Goal: Check status: Check status

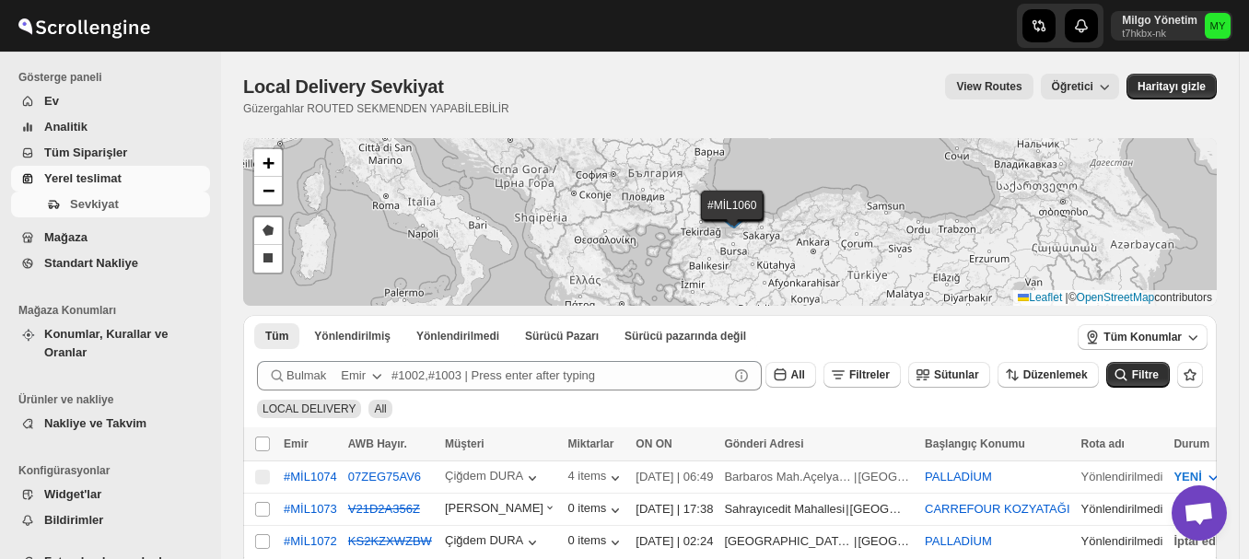
scroll to position [92, 0]
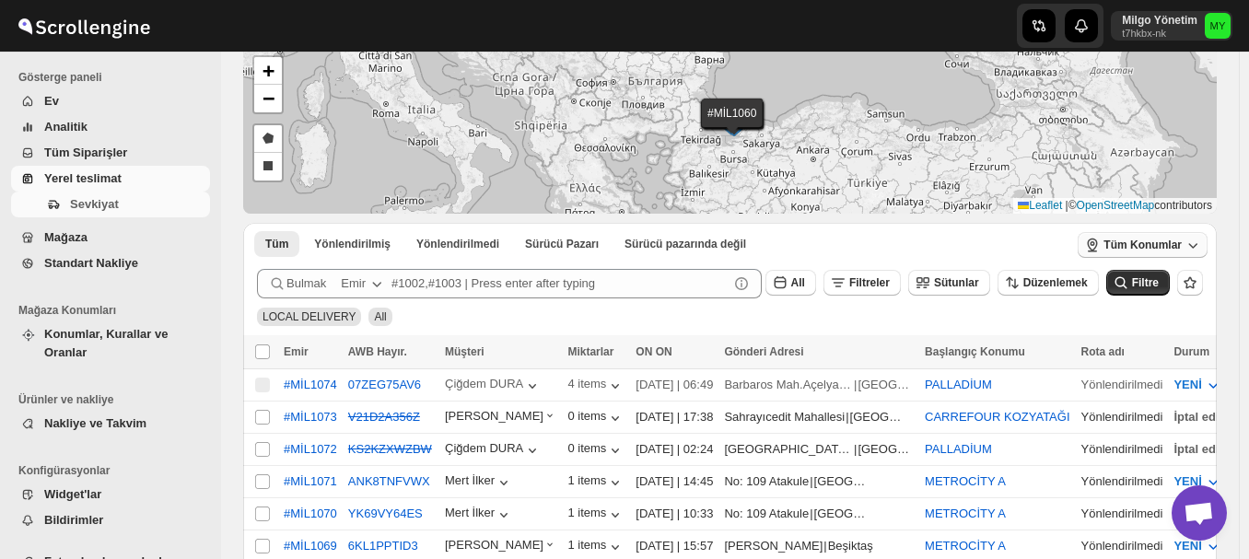
click at [1160, 243] on span "Tüm Konumlar" at bounding box center [1142, 245] width 78 height 15
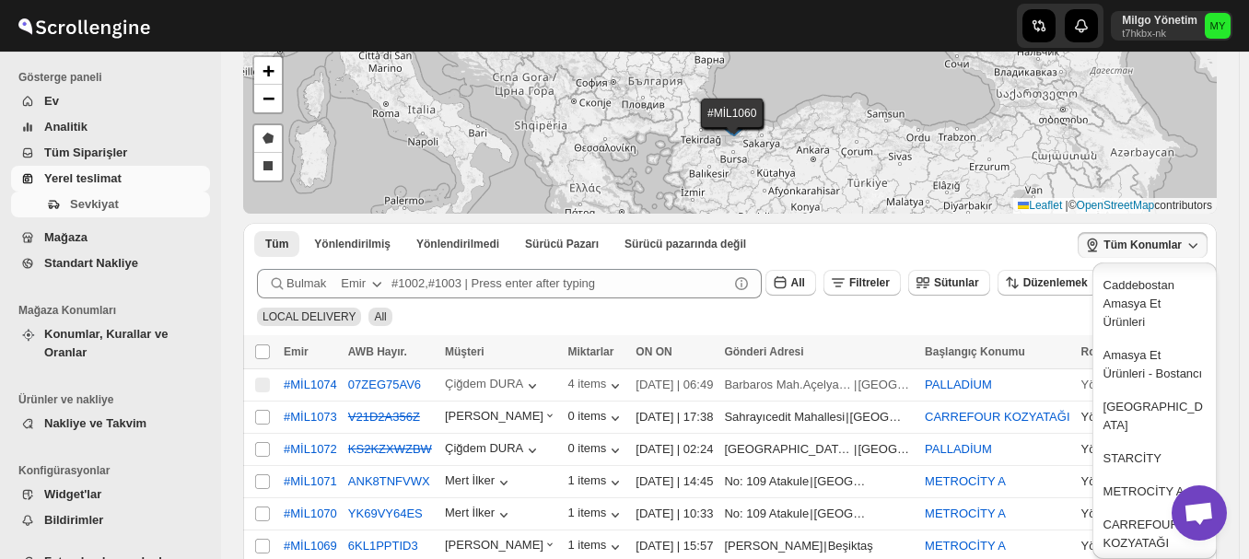
scroll to position [184, 0]
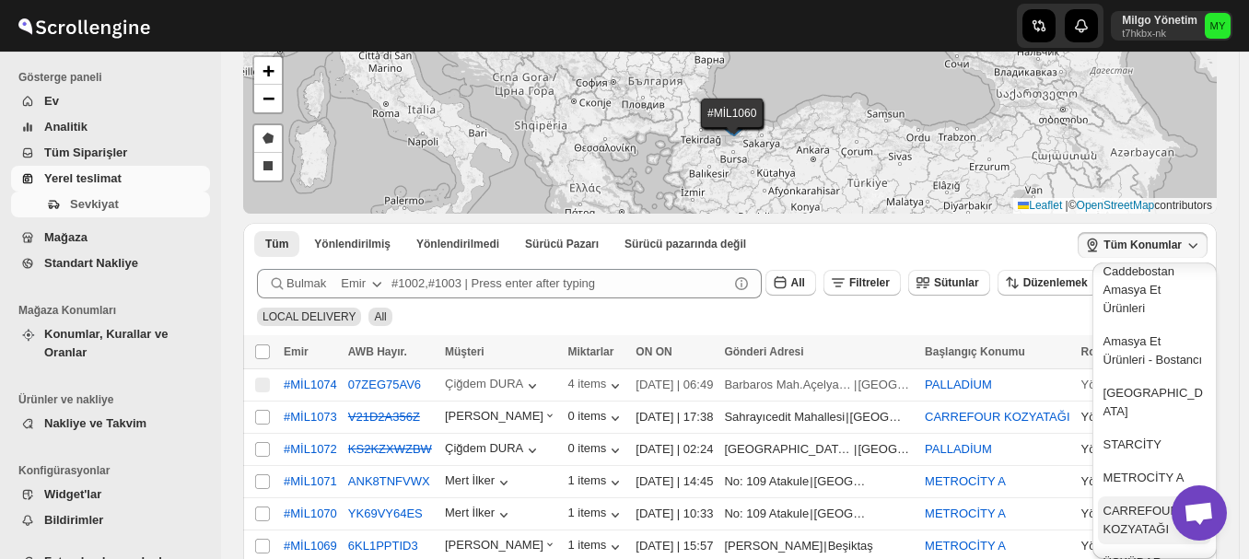
click at [1135, 517] on div "CARREFOUR KOZYATAĞI" at bounding box center [1154, 520] width 102 height 37
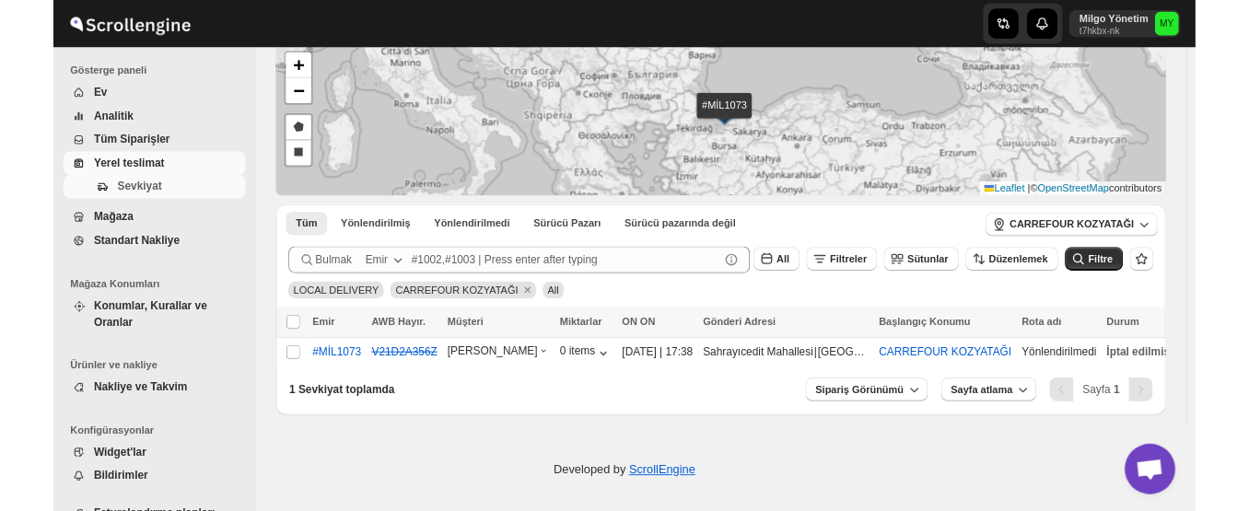
scroll to position [0, 0]
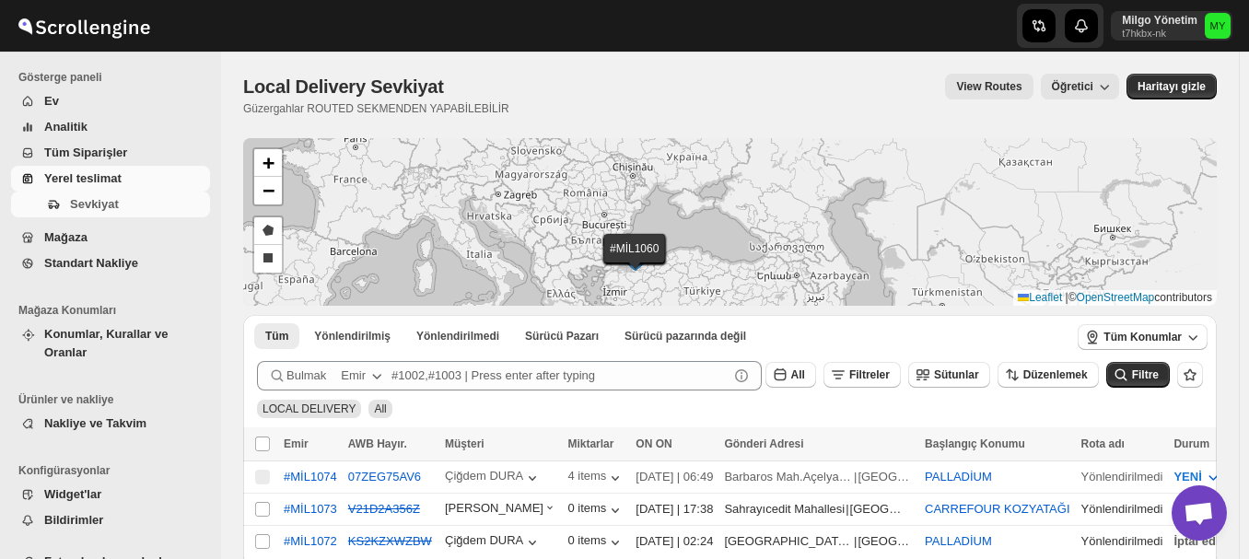
drag, startPoint x: 483, startPoint y: 200, endPoint x: 609, endPoint y: 262, distance: 140.4
click at [604, 267] on div "#MİL1074 #MİL1073 #MİL1072 #MİL1071 #MİL1070 #MİL1069 #MİL1066 #MİL1065 #MİL106…" at bounding box center [729, 222] width 973 height 168
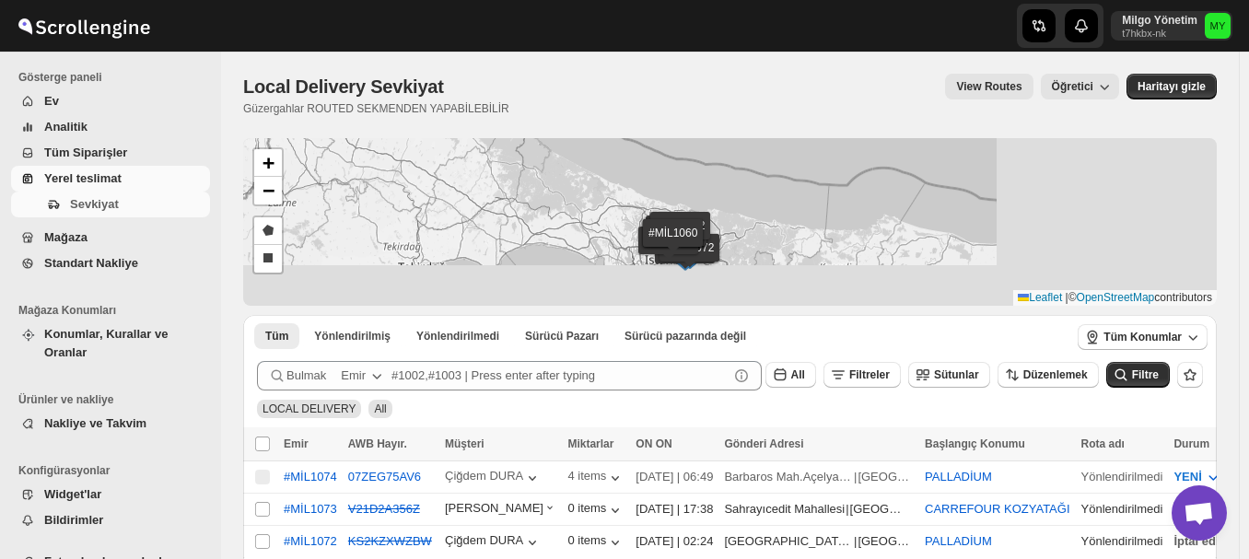
drag, startPoint x: 773, startPoint y: 233, endPoint x: 419, endPoint y: 146, distance: 364.9
click at [423, 148] on div "#MİL1074 #MİL1073 #MİL1072 #MİL1071 #MİL1070 #MİL1069 #MİL1066 #MİL1065 #MİL106…" at bounding box center [729, 222] width 973 height 168
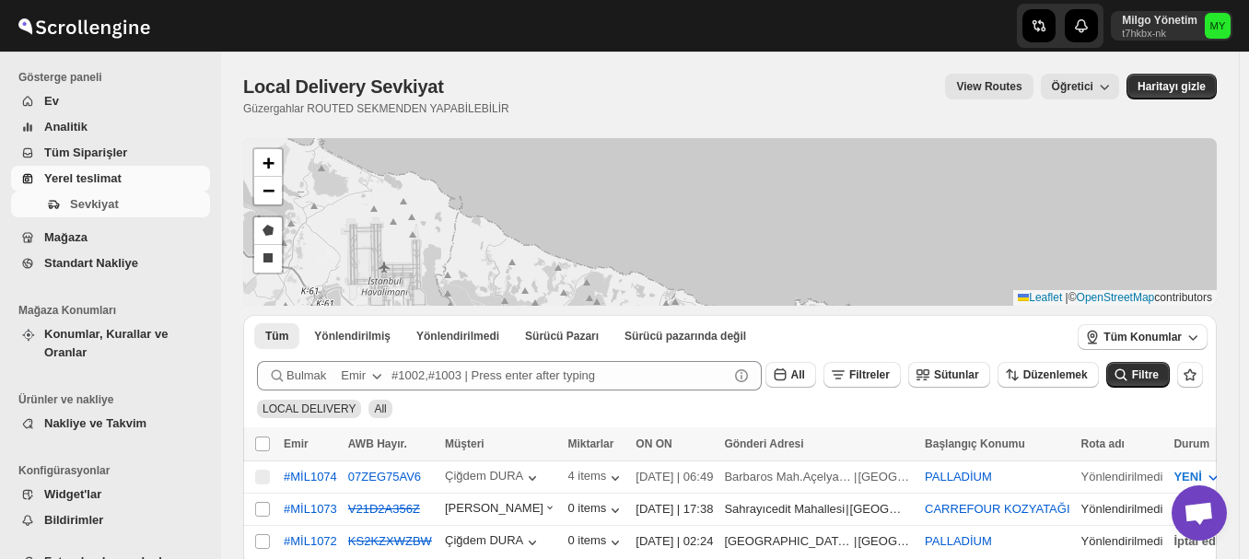
drag, startPoint x: 696, startPoint y: 222, endPoint x: 603, endPoint y: 110, distance: 145.8
click at [603, 110] on div "Local Delivery Sevkiyat. This page is ready Local Delivery Sevkiyat Güzergahlar…" at bounding box center [730, 492] width 1018 height 880
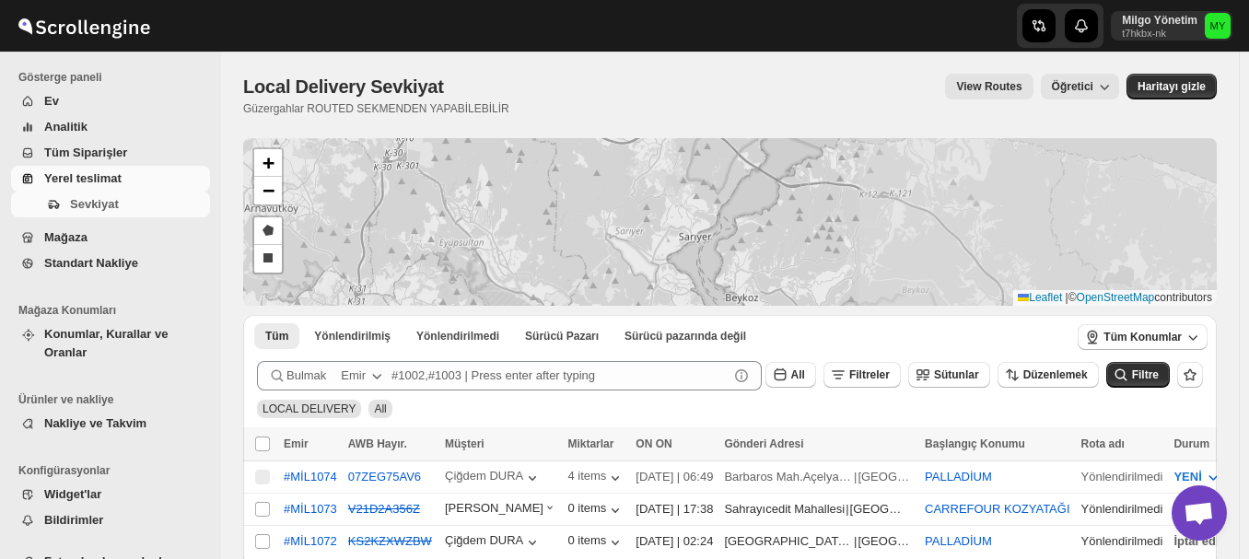
drag, startPoint x: 611, startPoint y: 279, endPoint x: 486, endPoint y: 59, distance: 253.2
click at [486, 59] on div "Local Delivery Sevkiyat. This page is ready Local Delivery Sevkiyat Güzergahlar…" at bounding box center [730, 492] width 1018 height 880
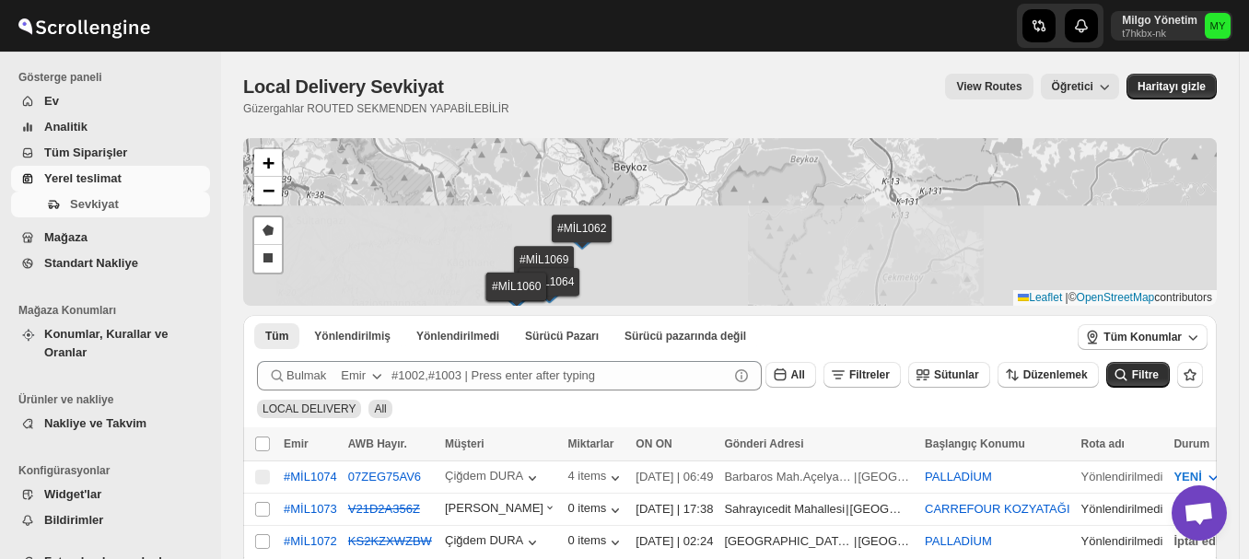
drag, startPoint x: 623, startPoint y: 245, endPoint x: 508, endPoint y: 111, distance: 176.3
click at [508, 111] on div "Local Delivery Sevkiyat. This page is ready Local Delivery Sevkiyat Güzergahlar…" at bounding box center [730, 492] width 1018 height 880
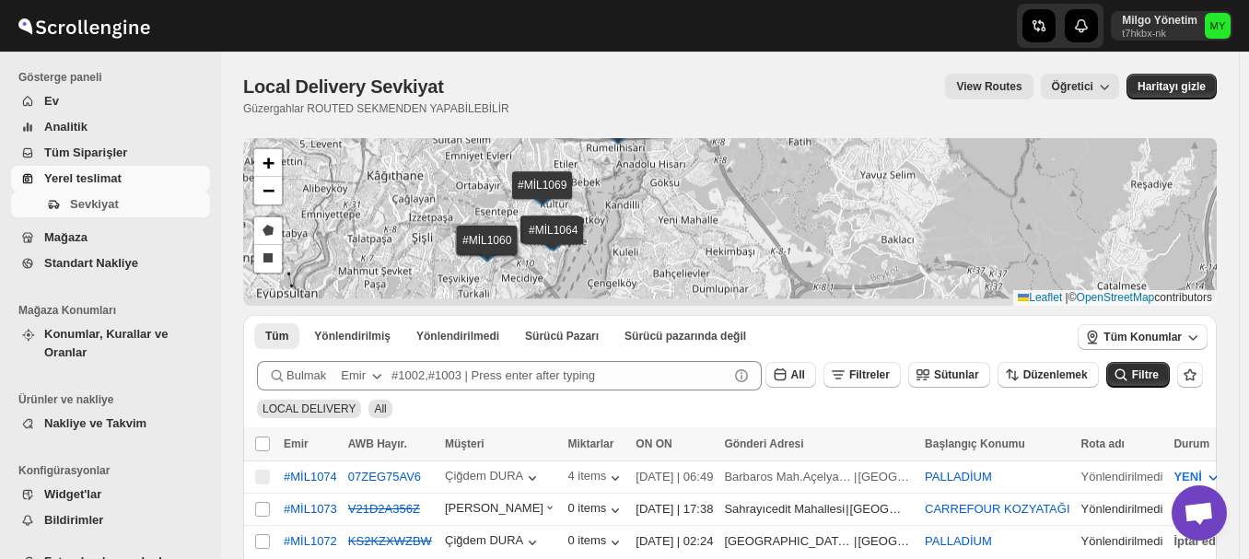
drag, startPoint x: 602, startPoint y: 249, endPoint x: 663, endPoint y: 124, distance: 138.4
click at [663, 124] on div "Local Delivery Sevkiyat. This page is ready Local Delivery Sevkiyat Güzergahlar…" at bounding box center [730, 492] width 1018 height 880
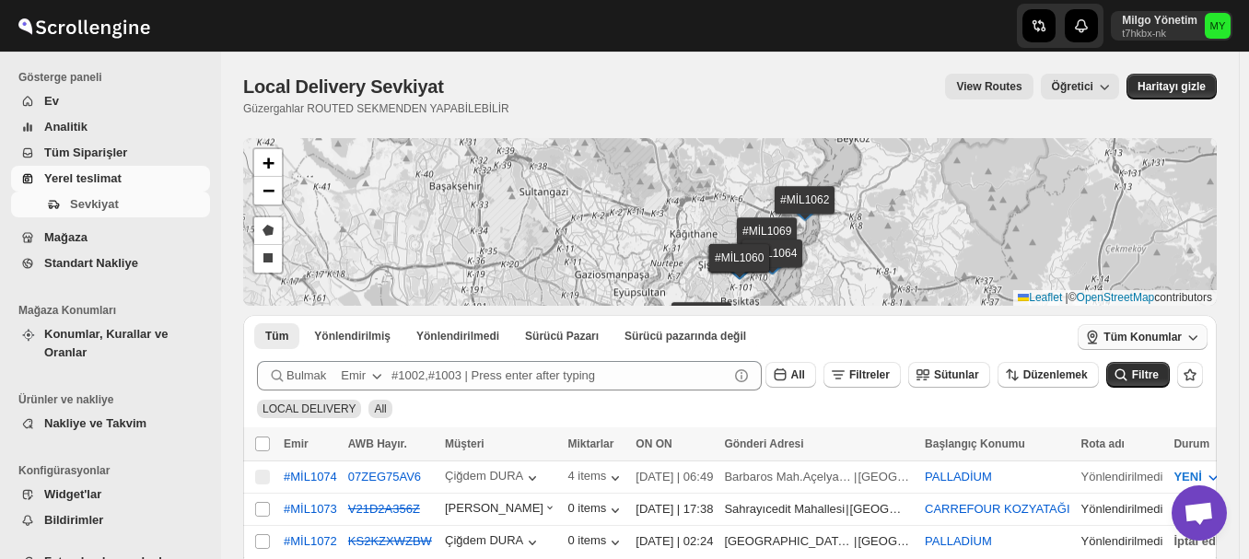
click at [1151, 327] on button "Tüm Konumlar" at bounding box center [1142, 337] width 130 height 26
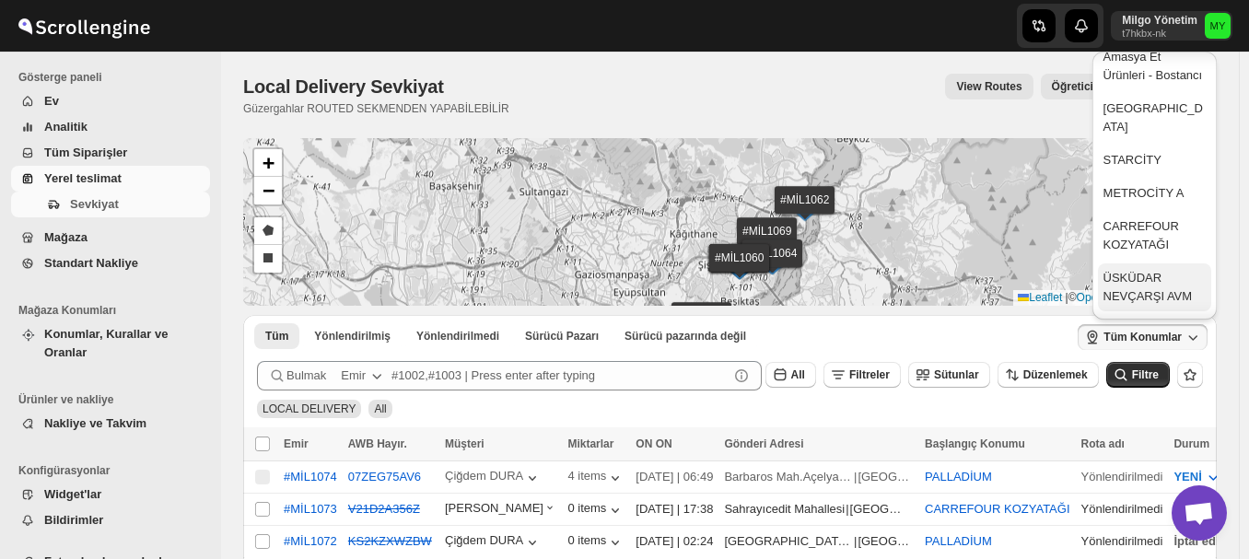
scroll to position [276, 0]
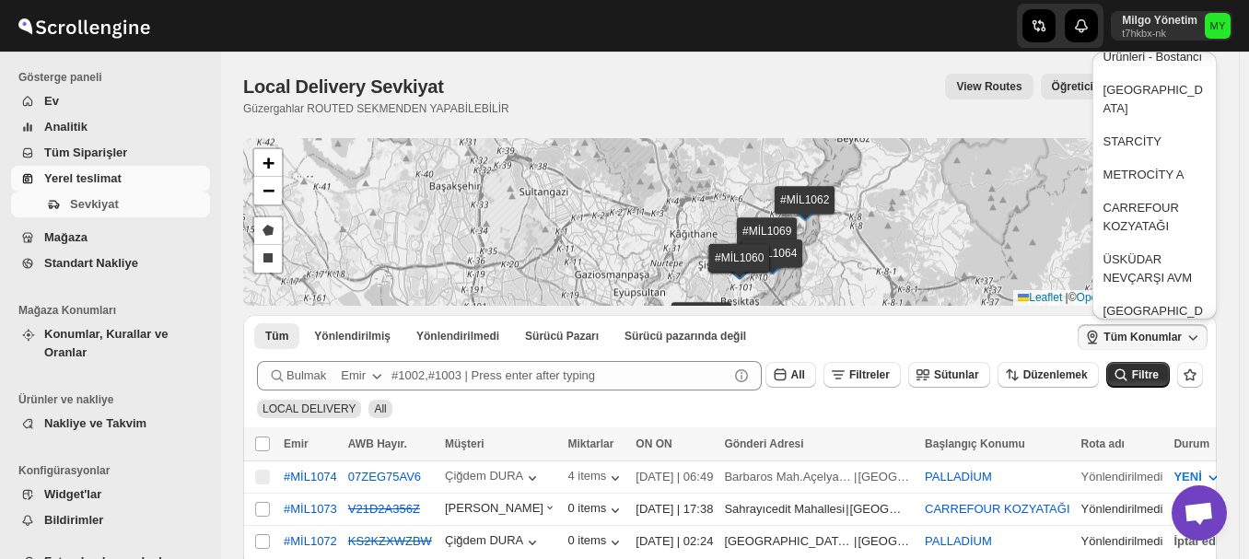
click at [1131, 215] on div "CARREFOUR KOZYATAĞI" at bounding box center [1154, 217] width 102 height 37
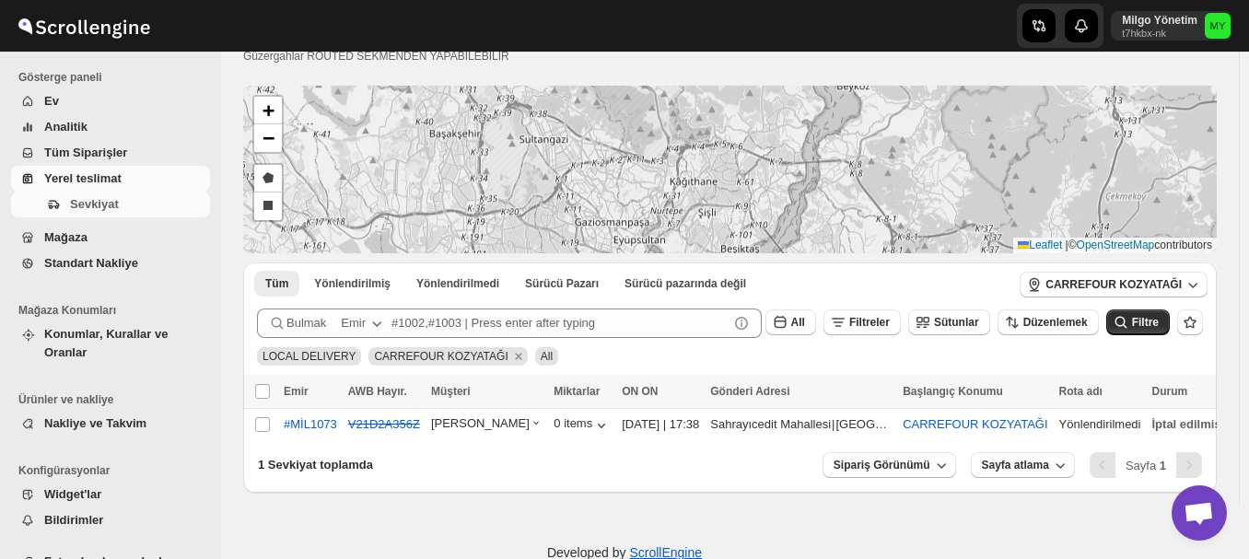
scroll to position [92, 0]
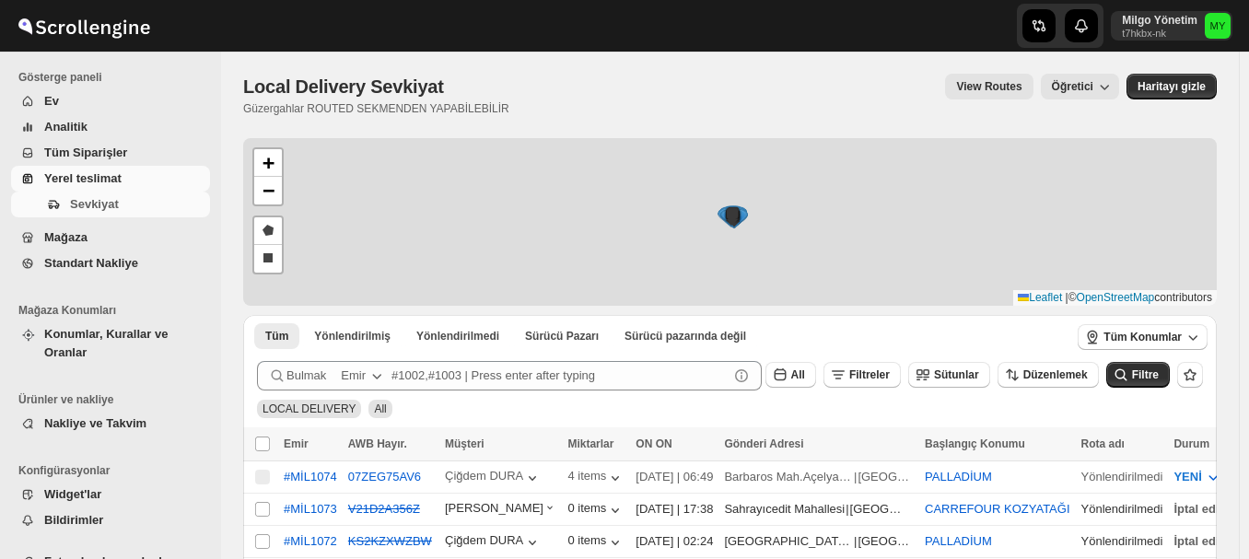
scroll to position [92, 0]
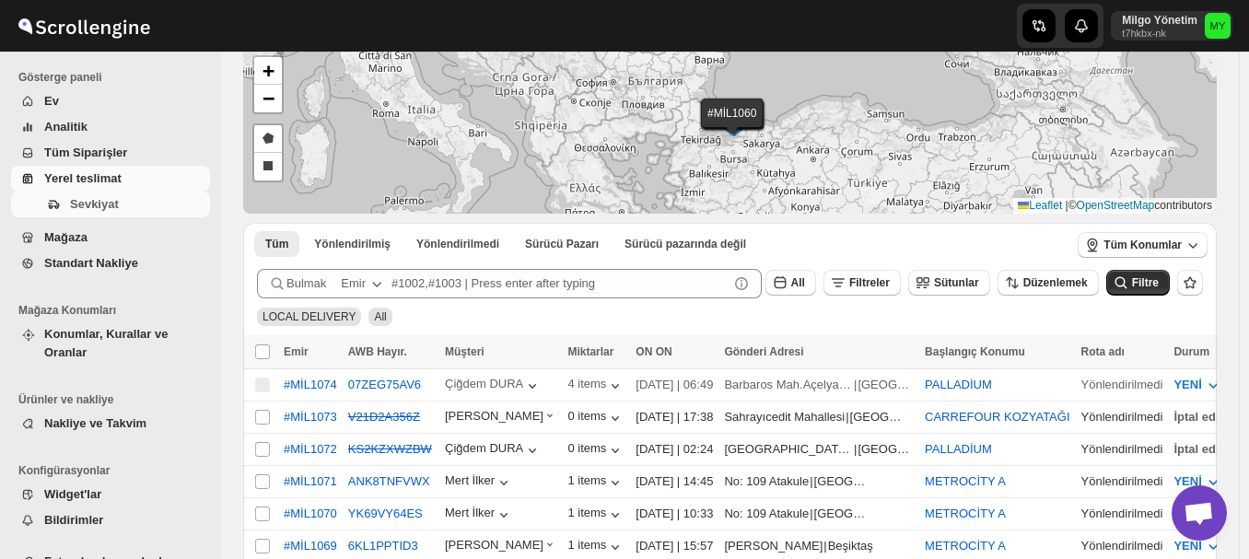
click at [84, 180] on span "Yerel teslimat" at bounding box center [82, 178] width 77 height 14
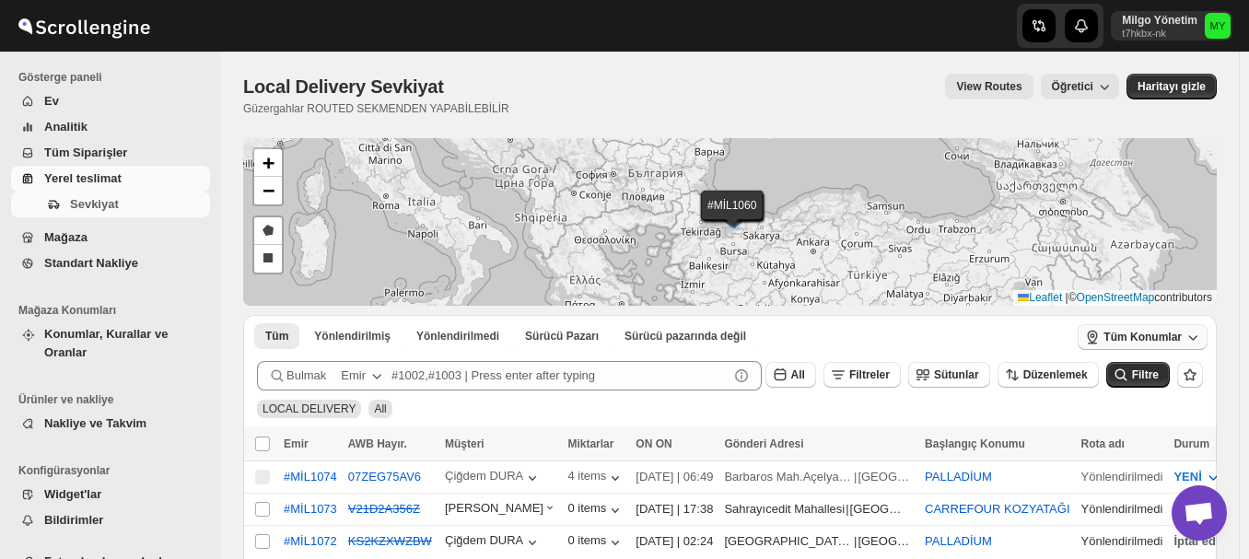
click at [1161, 341] on span "Tüm Konumlar" at bounding box center [1142, 337] width 78 height 15
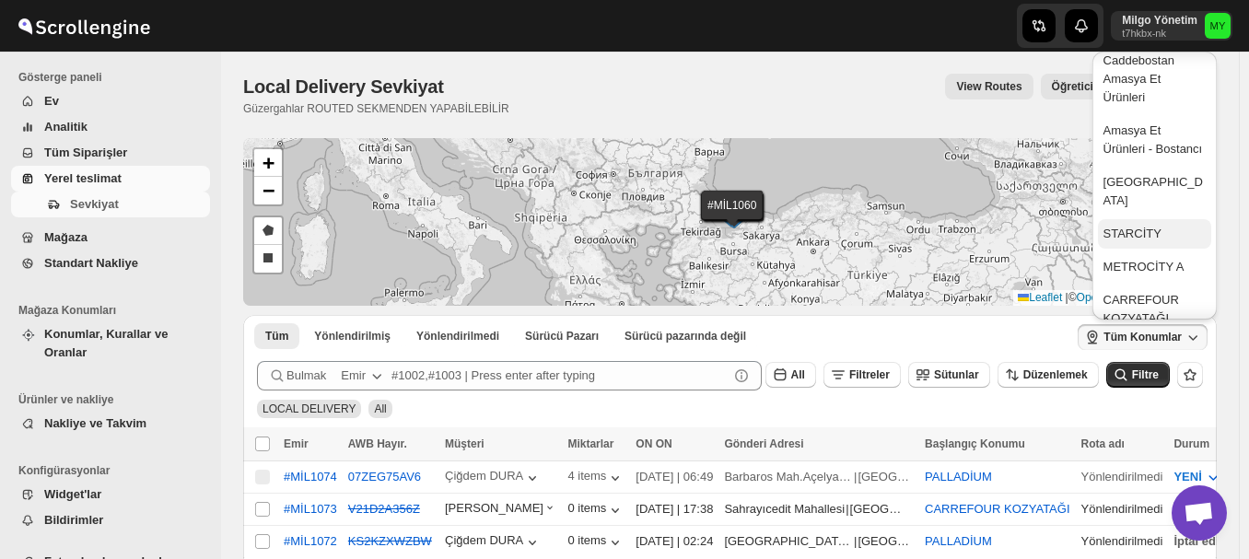
scroll to position [276, 0]
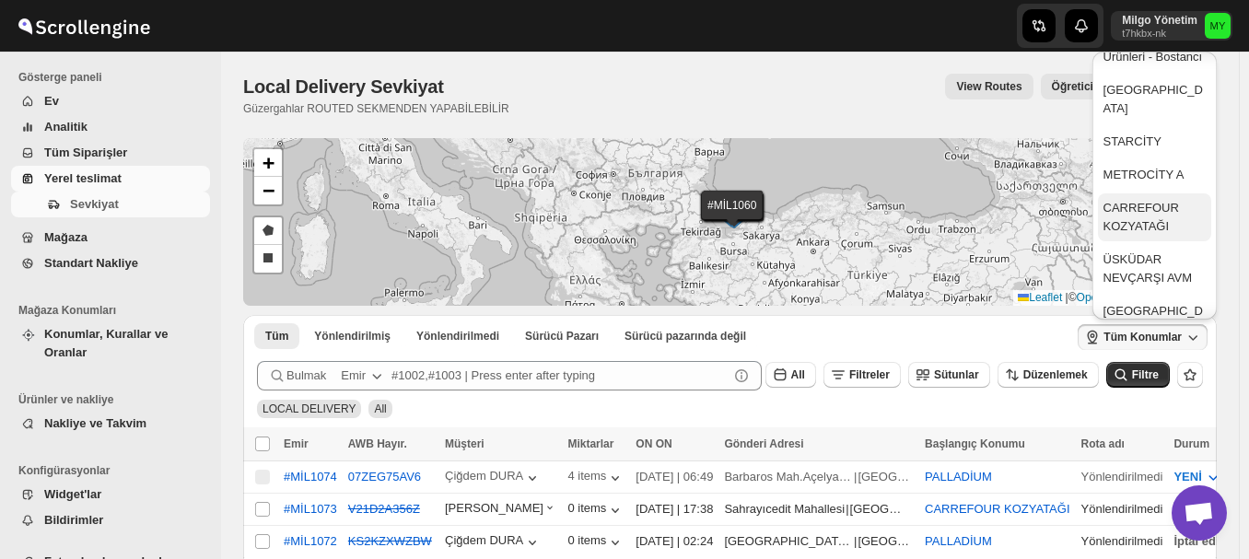
click at [1137, 225] on div "CARREFOUR KOZYATAĞI" at bounding box center [1154, 217] width 102 height 37
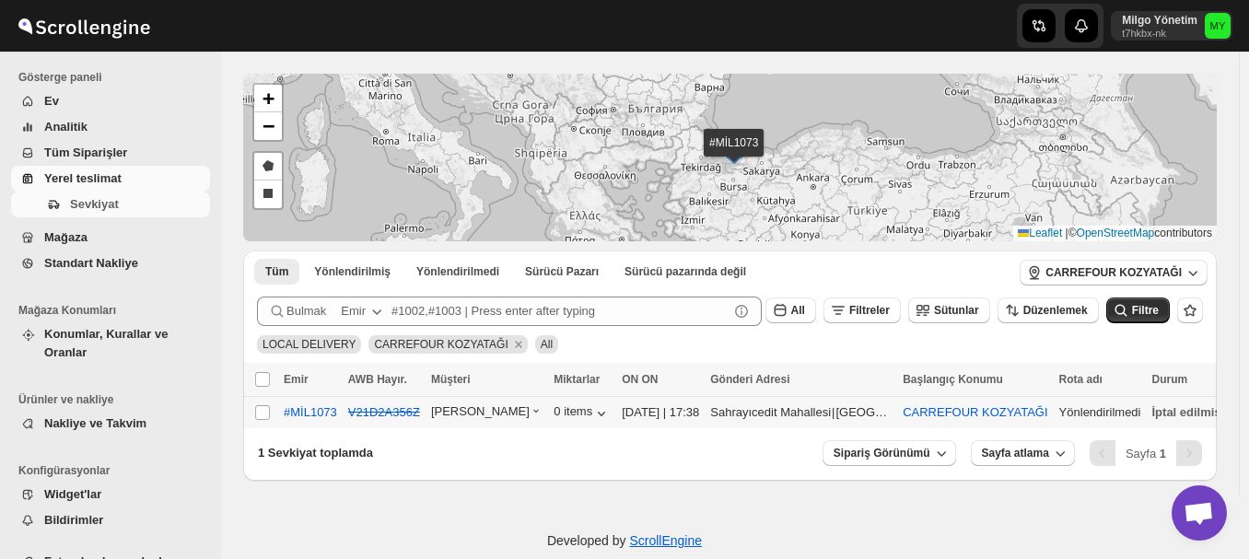
scroll to position [92, 0]
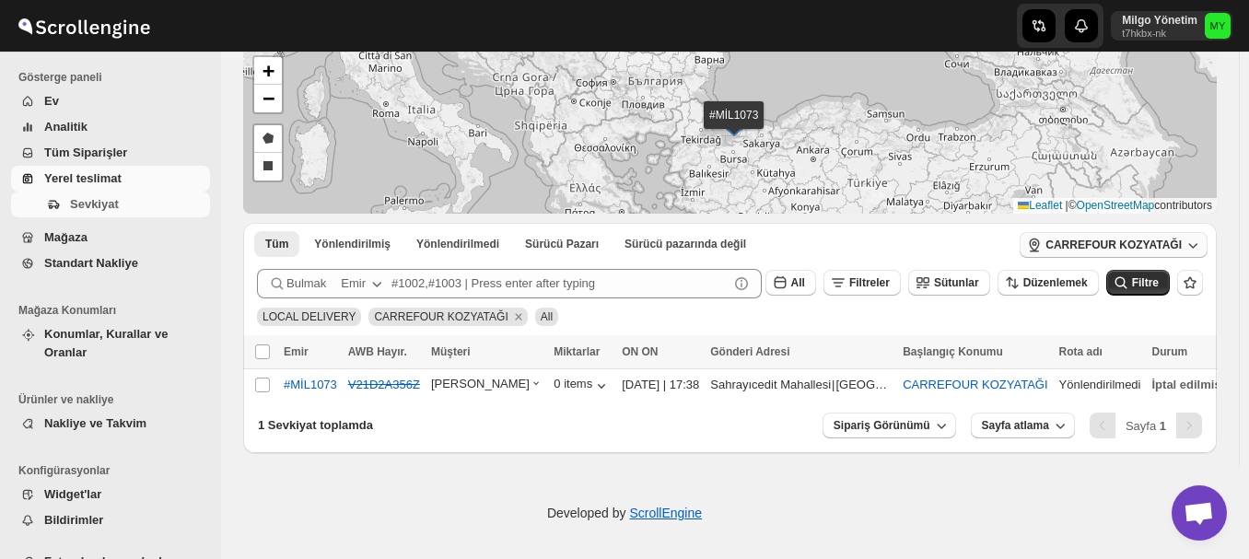
click at [1113, 244] on span "CARREFOUR KOZYATAĞI" at bounding box center [1113, 245] width 136 height 15
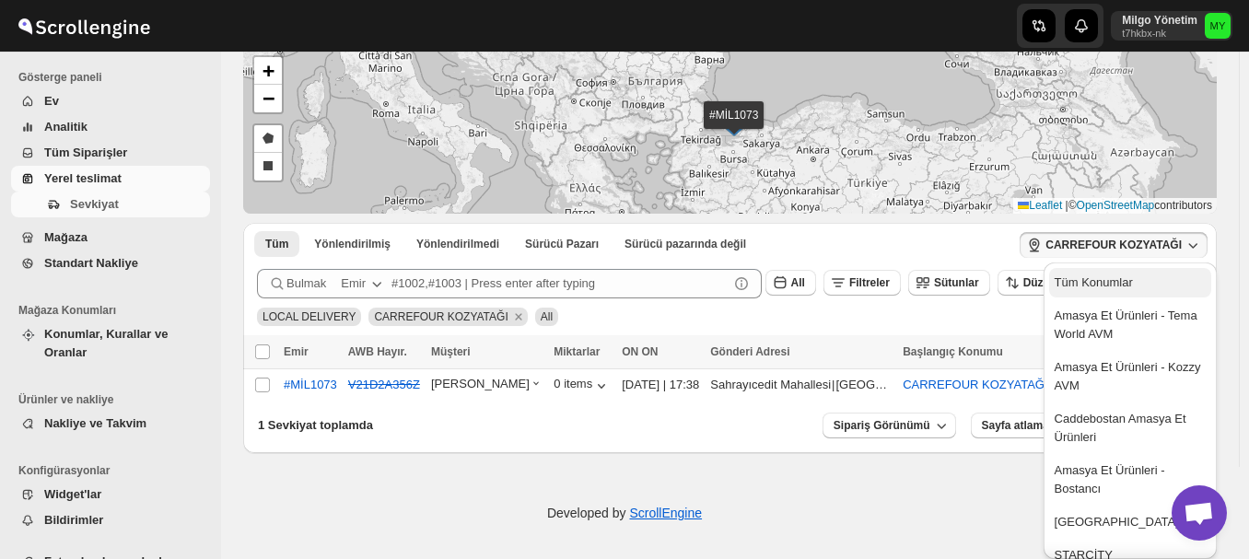
click at [1099, 280] on div "Tüm Konumlar" at bounding box center [1093, 282] width 78 height 18
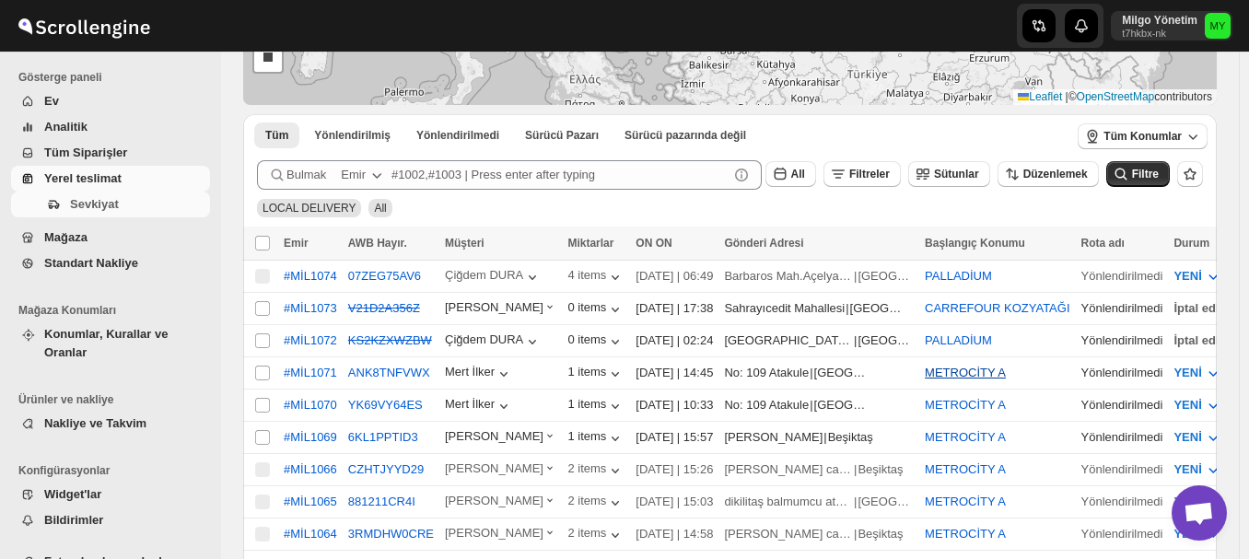
scroll to position [183, 0]
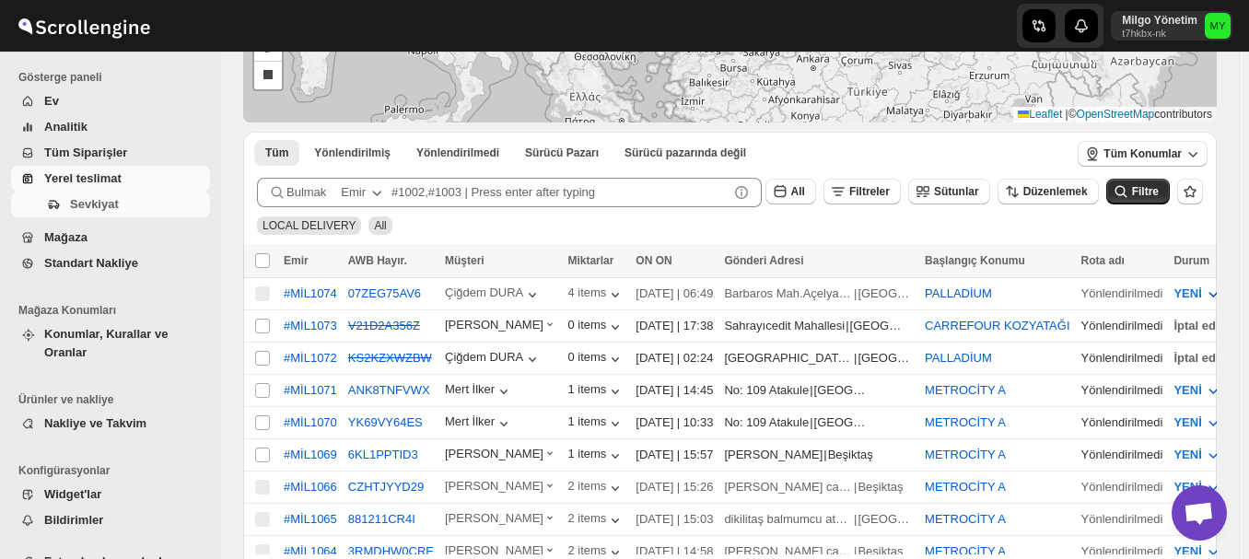
click at [1204, 295] on icon "button" at bounding box center [1213, 294] width 18 height 18
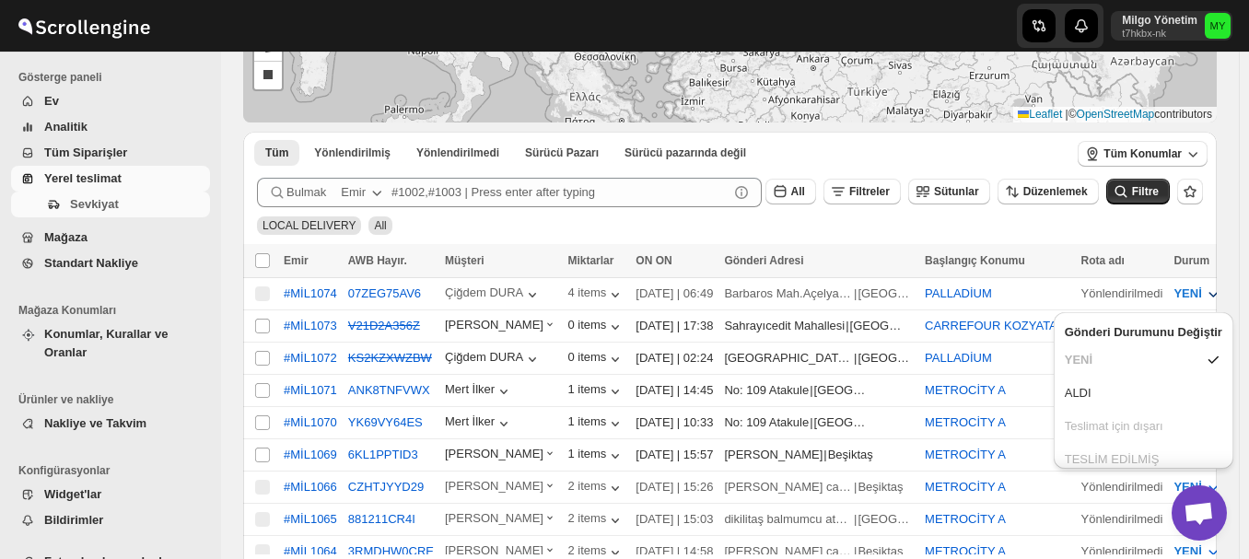
click at [1204, 294] on icon "button" at bounding box center [1213, 294] width 18 height 18
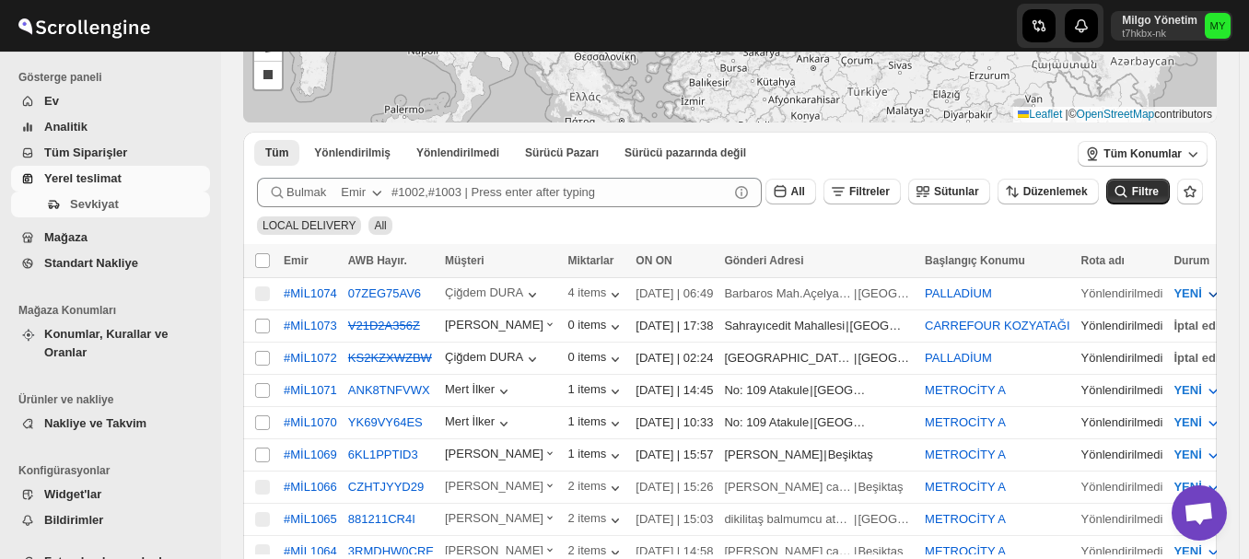
click at [1204, 294] on icon "button" at bounding box center [1213, 294] width 18 height 18
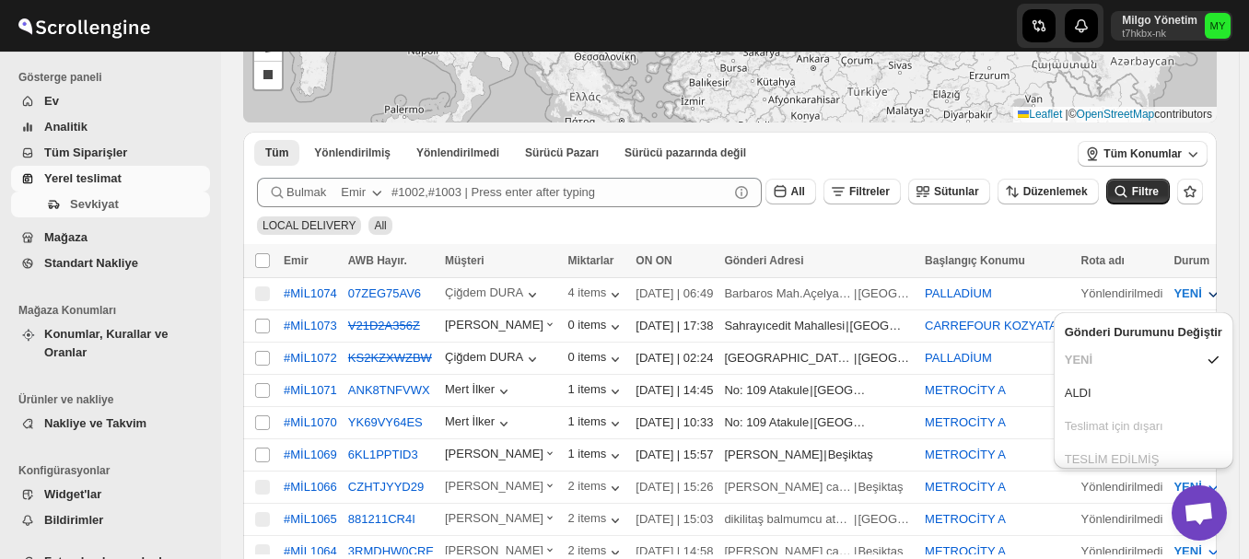
click at [1204, 294] on icon "button" at bounding box center [1213, 294] width 18 height 18
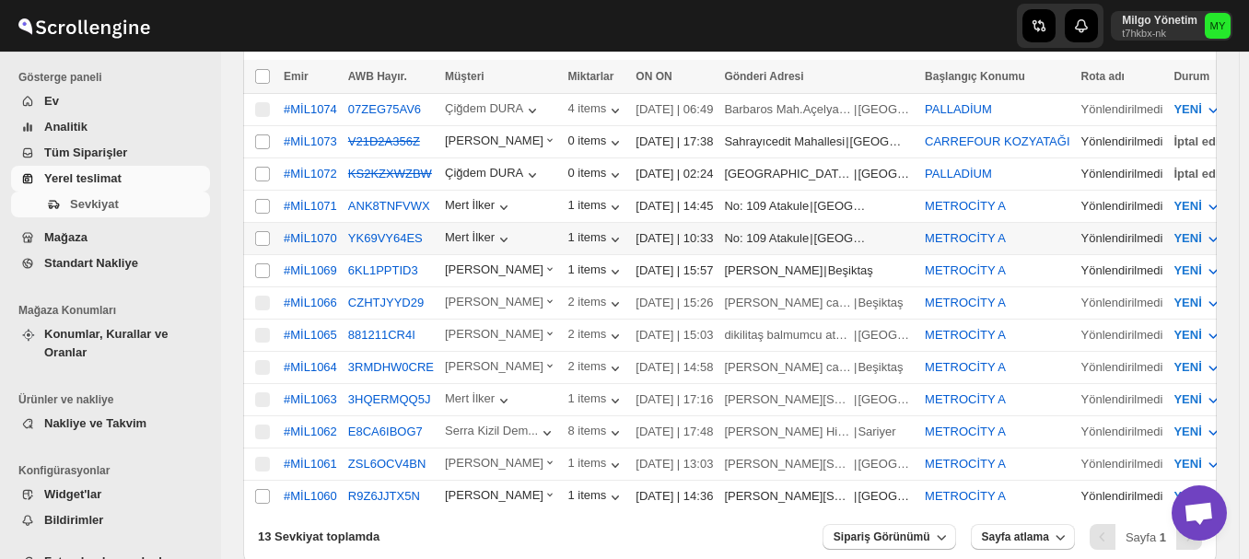
scroll to position [459, 0]
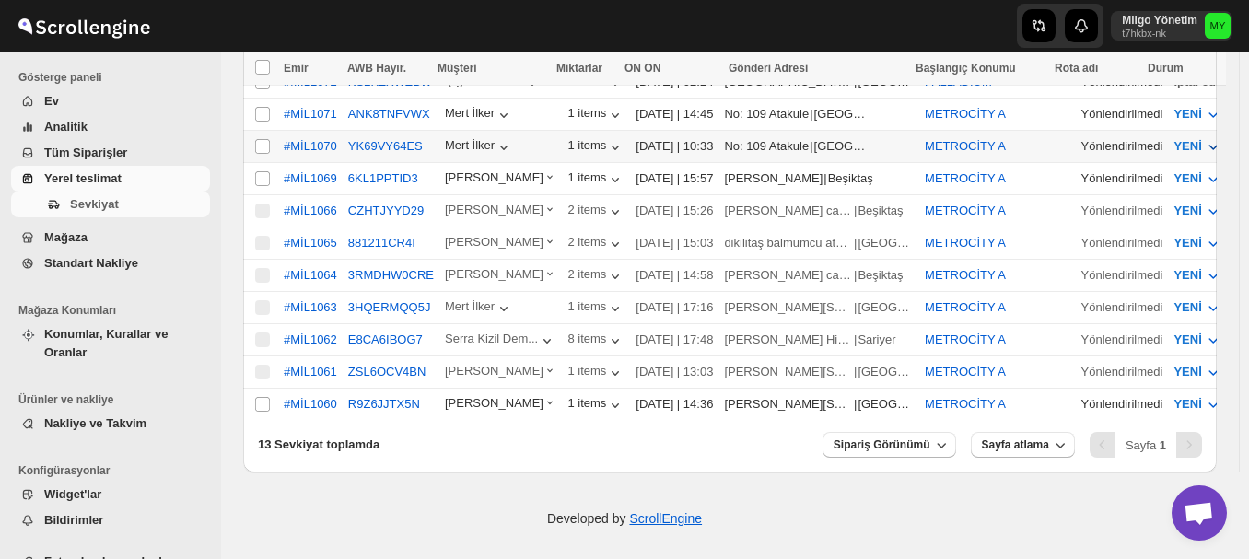
click at [1208, 145] on icon "button" at bounding box center [1212, 148] width 9 height 6
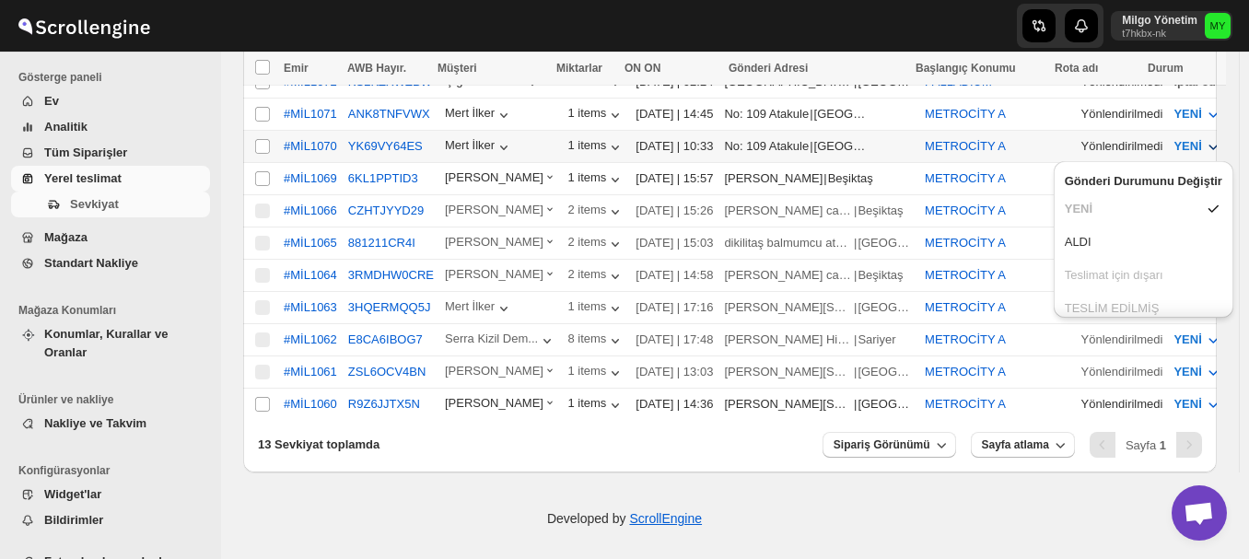
click at [1208, 145] on icon "button" at bounding box center [1212, 148] width 9 height 6
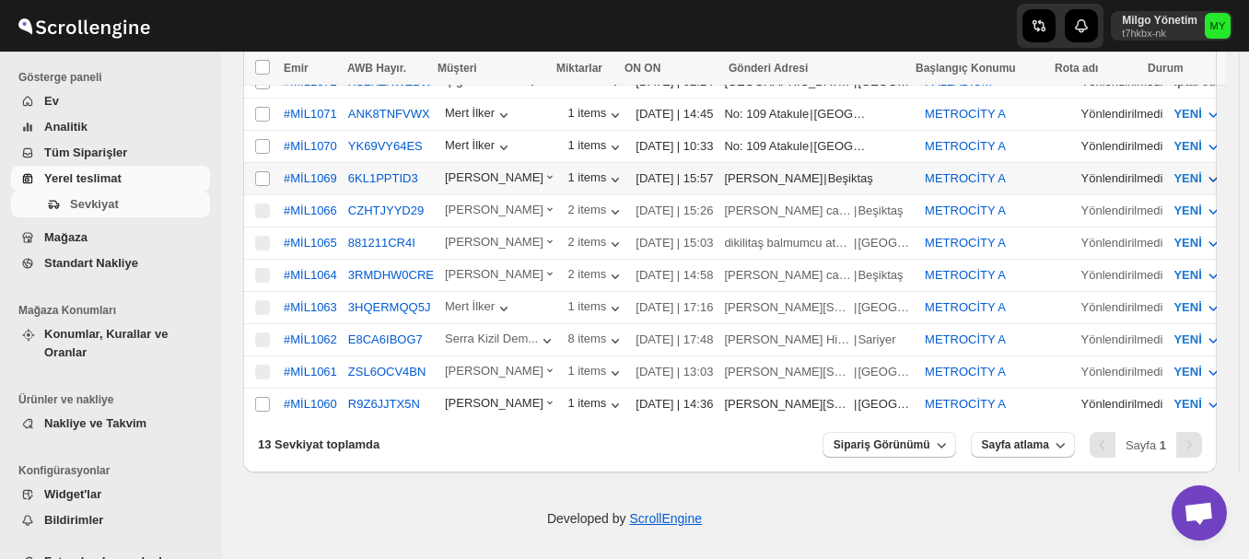
click at [1204, 173] on icon "button" at bounding box center [1213, 178] width 18 height 18
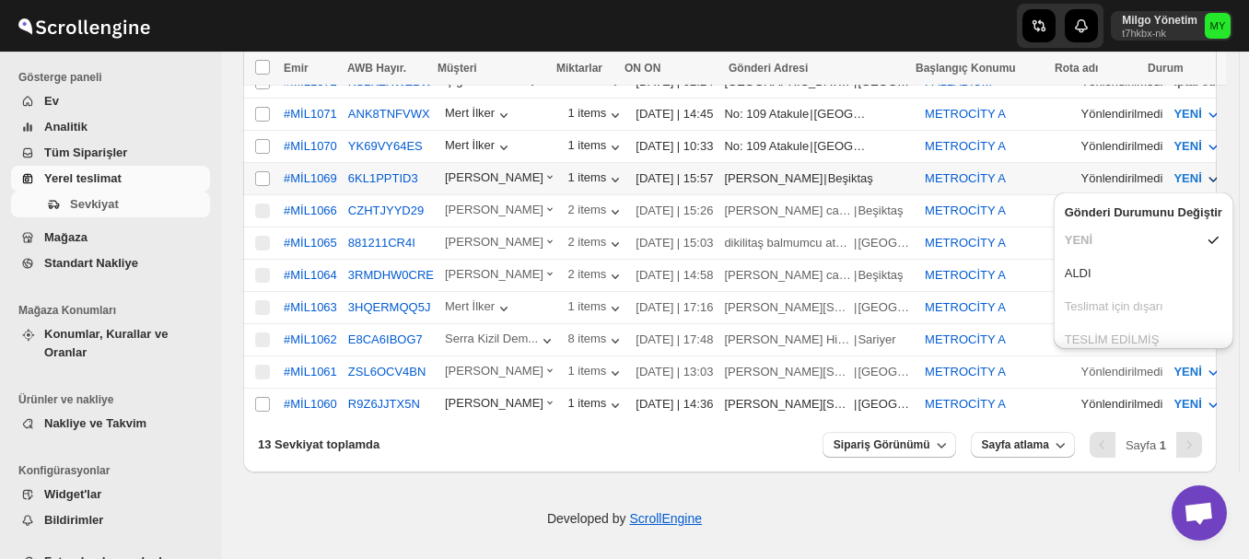
click at [1174, 174] on button "YENİ" at bounding box center [1197, 178] width 70 height 29
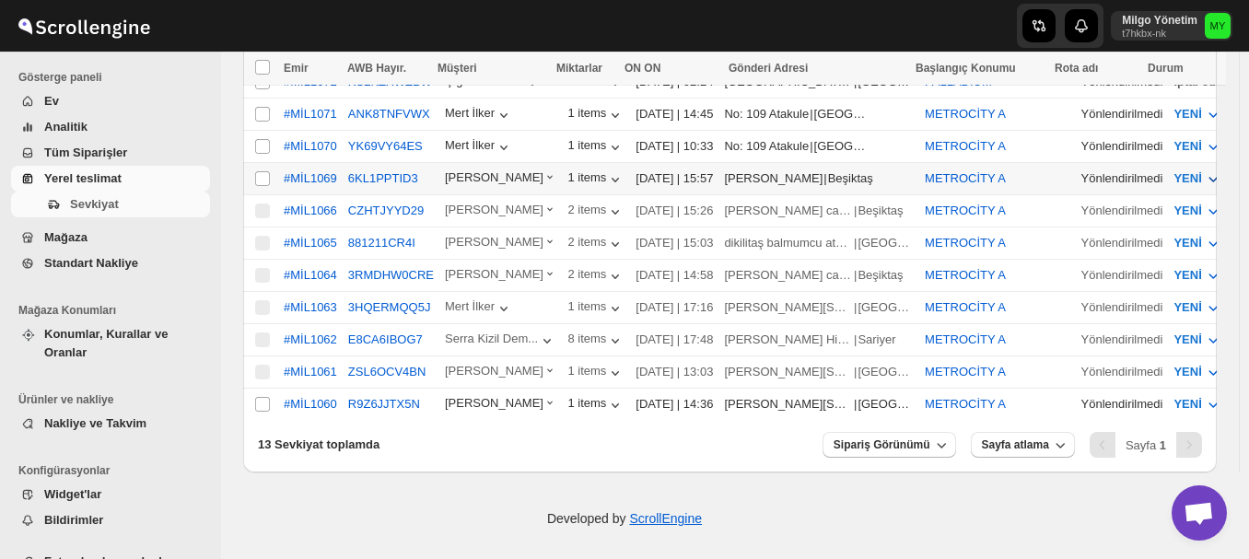
click at [1204, 170] on icon "button" at bounding box center [1213, 178] width 18 height 18
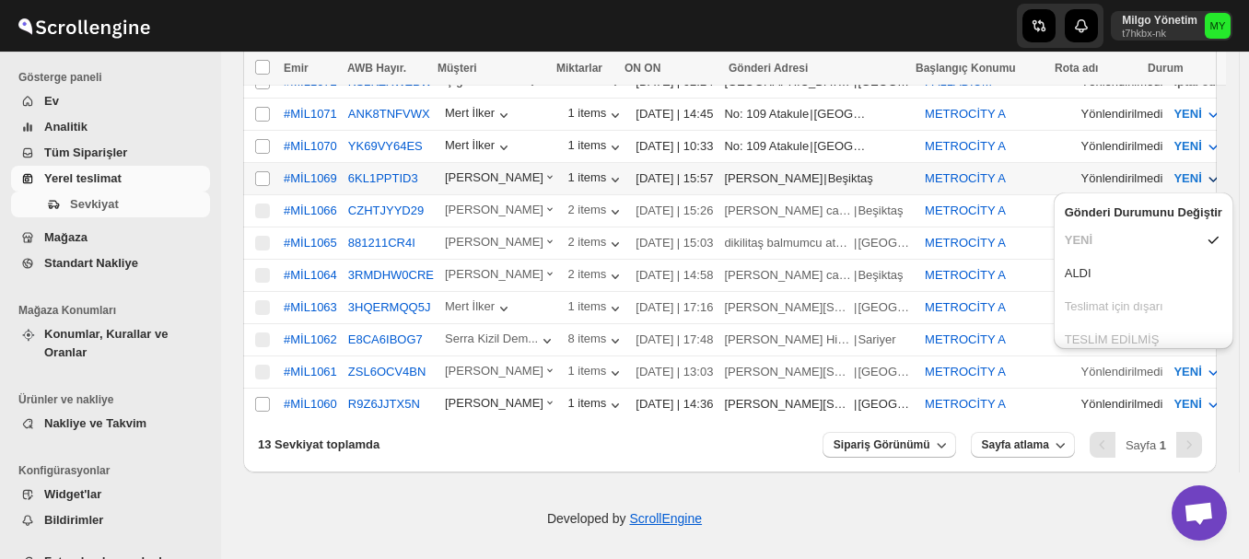
click at [1204, 170] on icon "button" at bounding box center [1213, 178] width 18 height 18
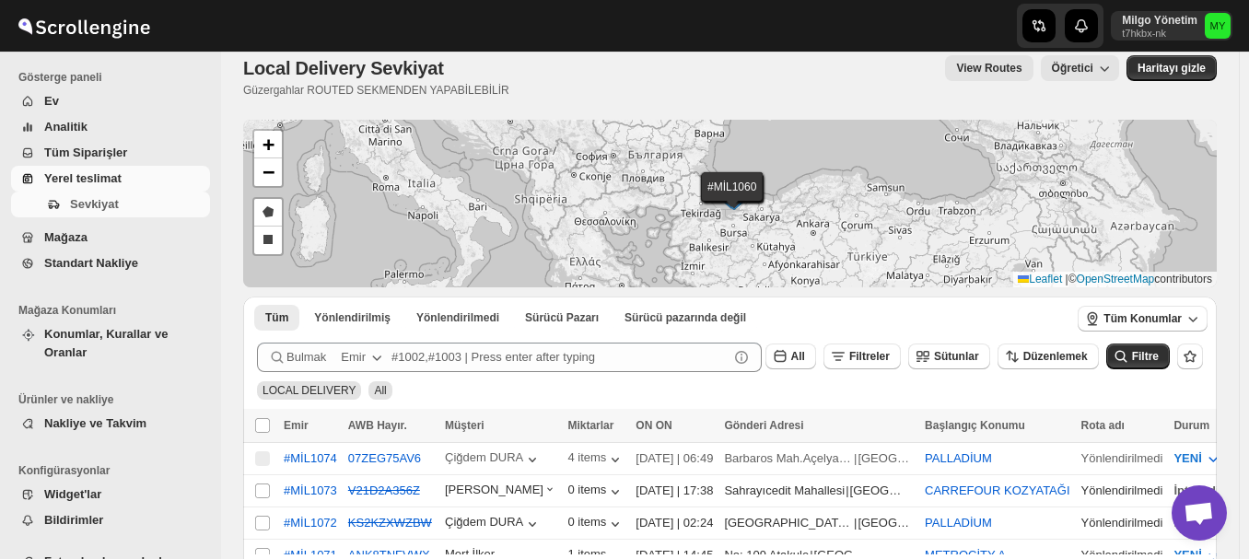
scroll to position [0, 0]
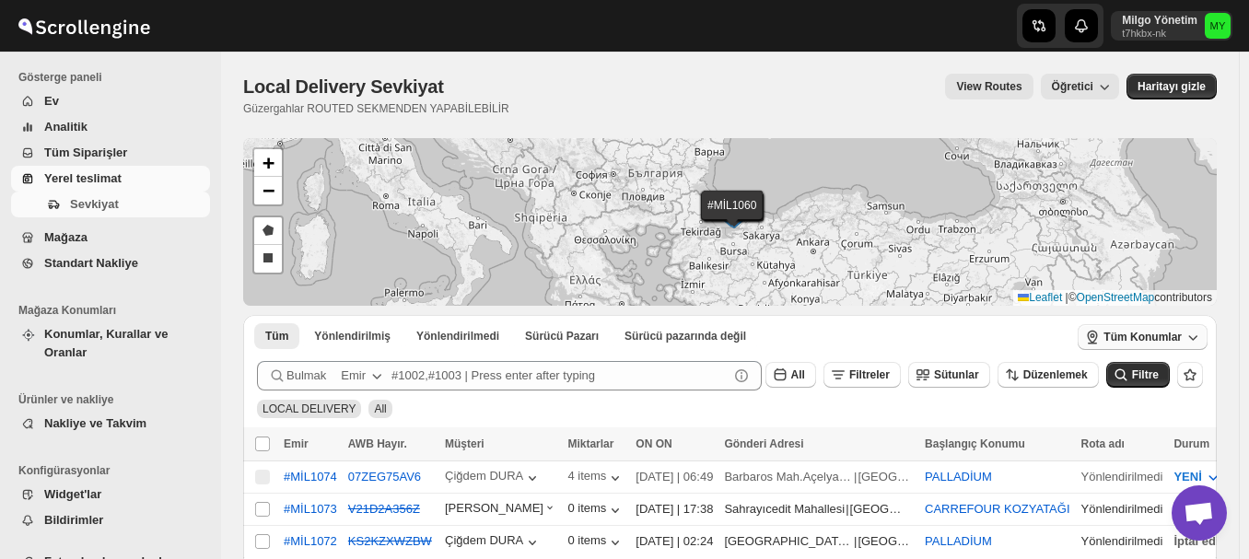
click at [1194, 338] on icon "button" at bounding box center [1192, 337] width 18 height 18
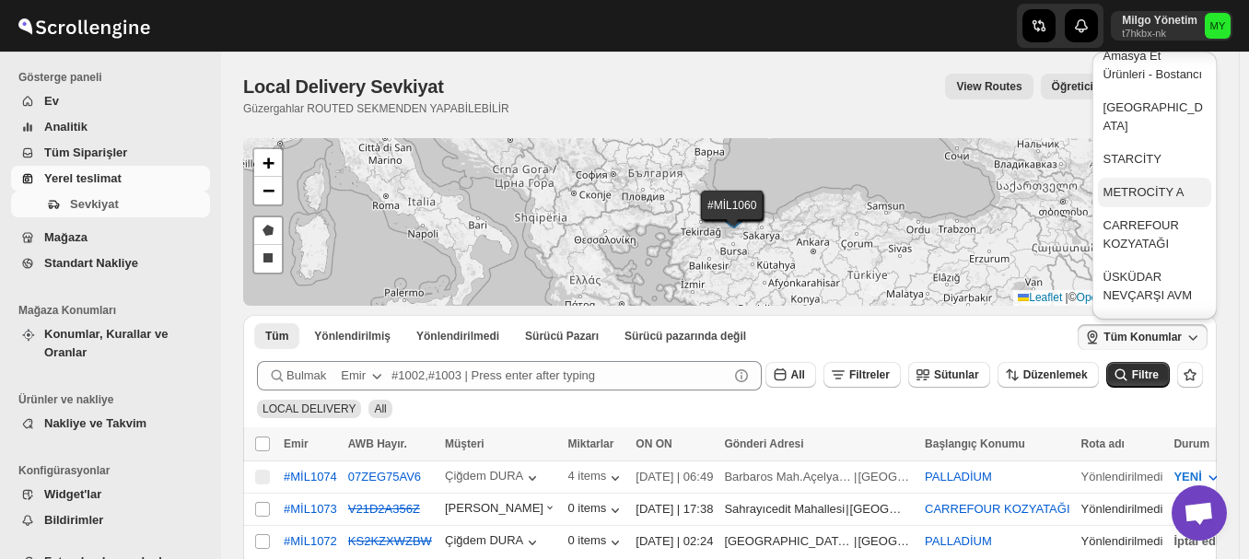
scroll to position [276, 0]
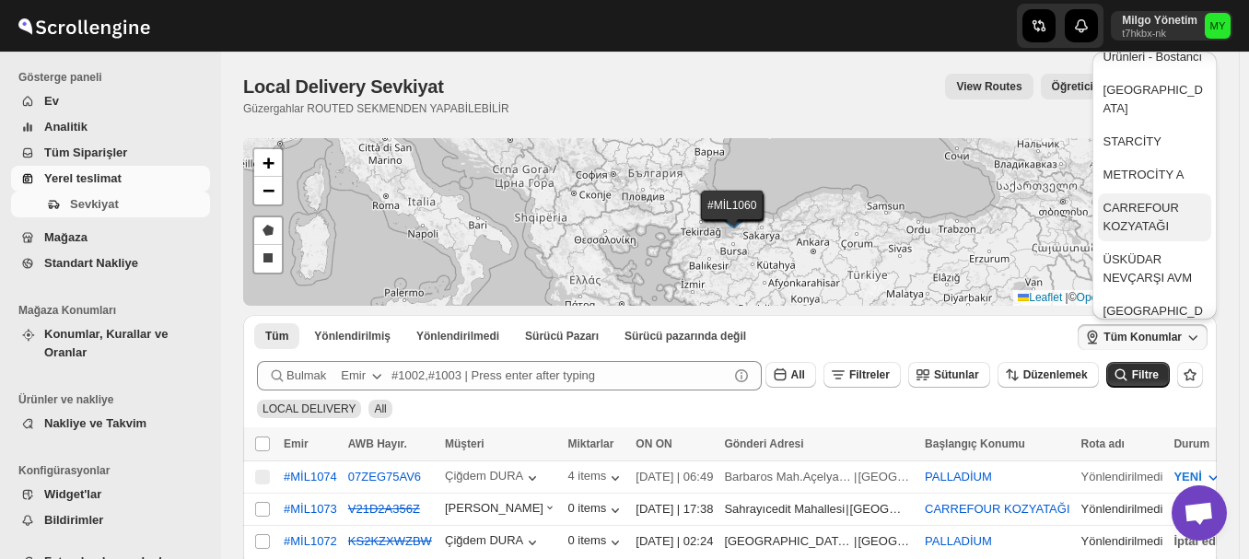
click at [1126, 216] on div "CARREFOUR KOZYATAĞI" at bounding box center [1154, 217] width 102 height 37
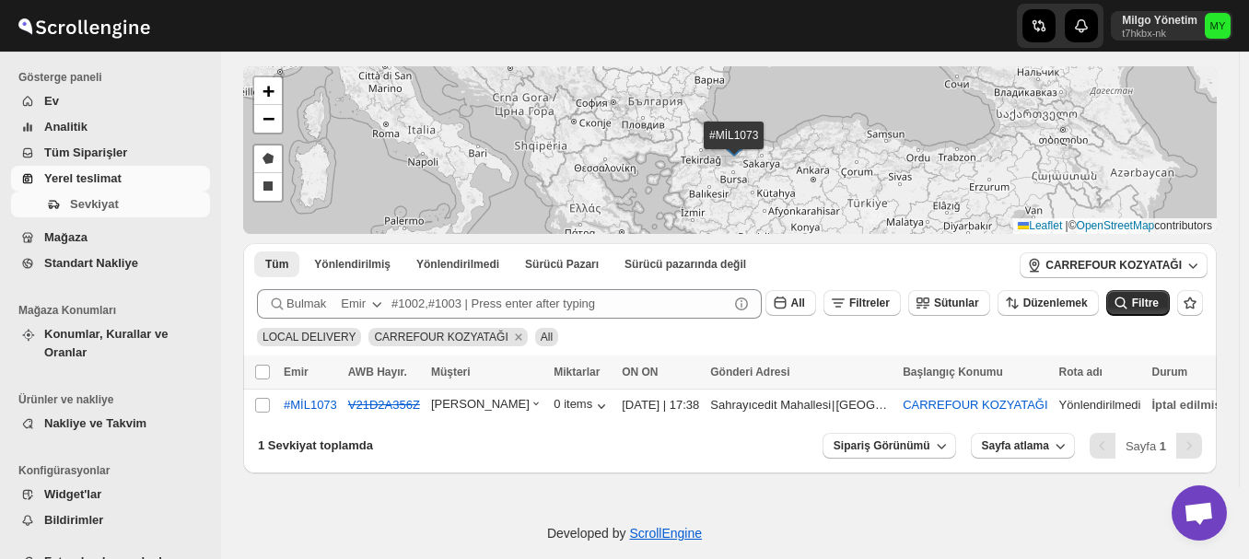
scroll to position [92, 0]
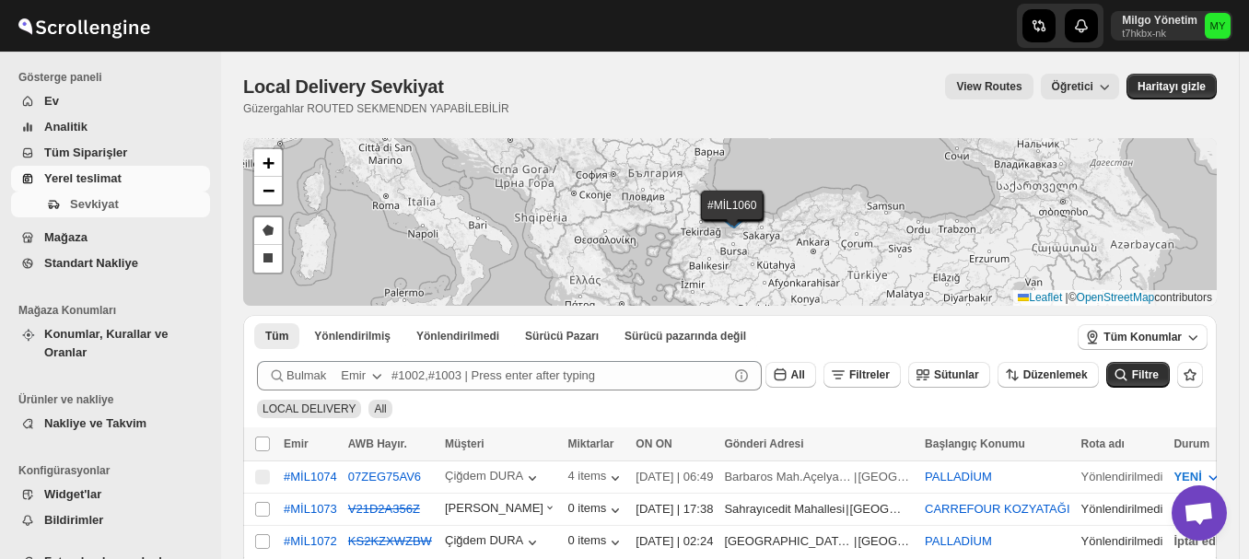
scroll to position [92, 0]
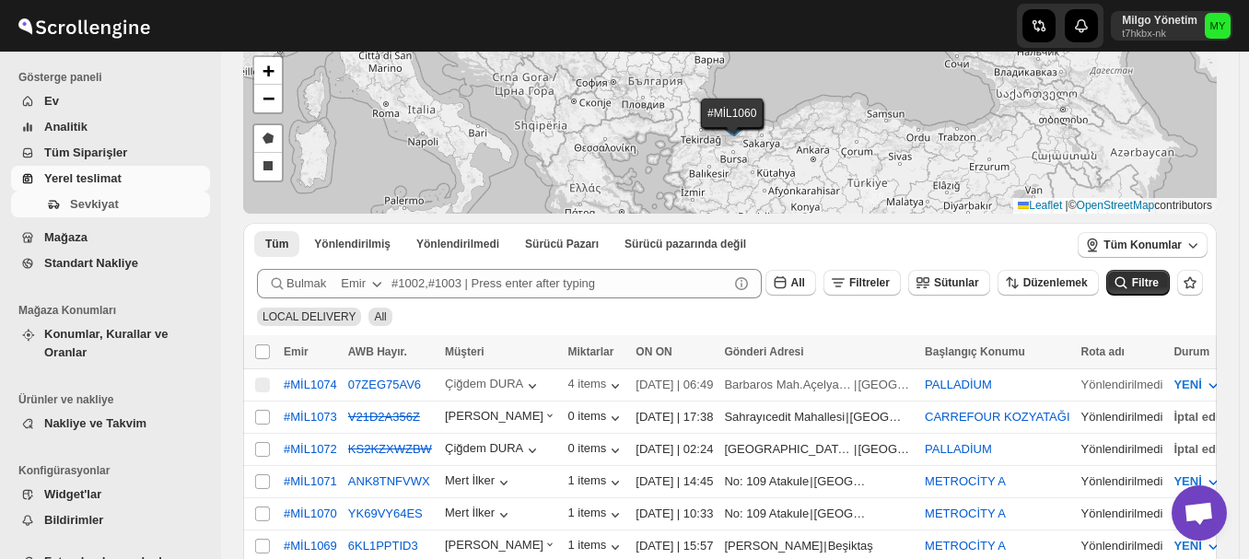
scroll to position [92, 0]
click at [1195, 244] on icon "button" at bounding box center [1192, 245] width 18 height 18
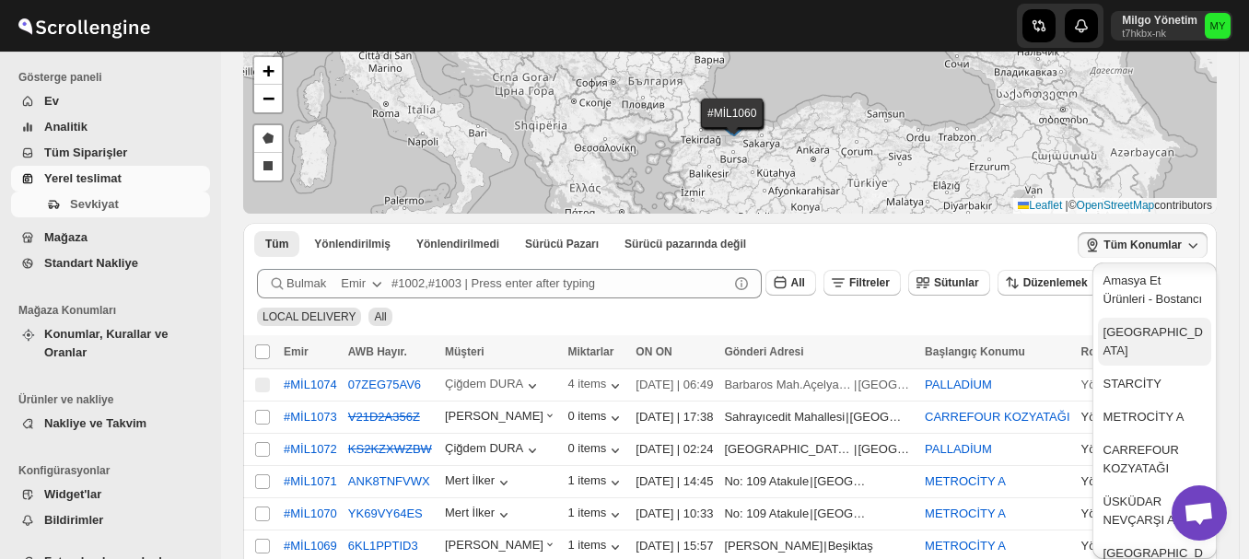
scroll to position [276, 0]
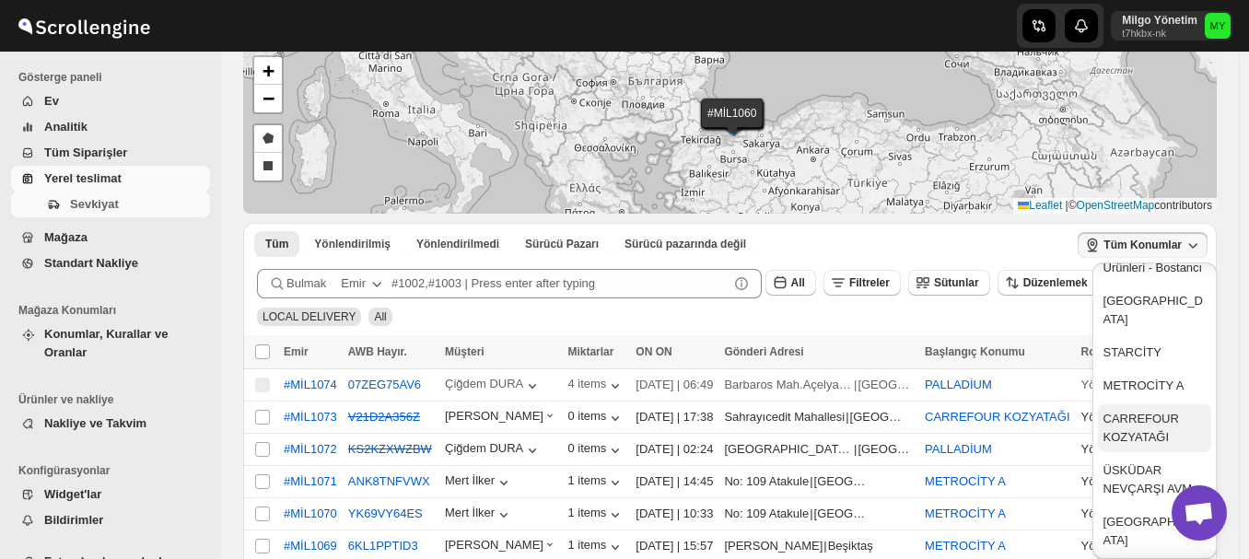
click at [1145, 418] on div "CARREFOUR KOZYATAĞI" at bounding box center [1154, 428] width 102 height 37
